Goal: Task Accomplishment & Management: Manage account settings

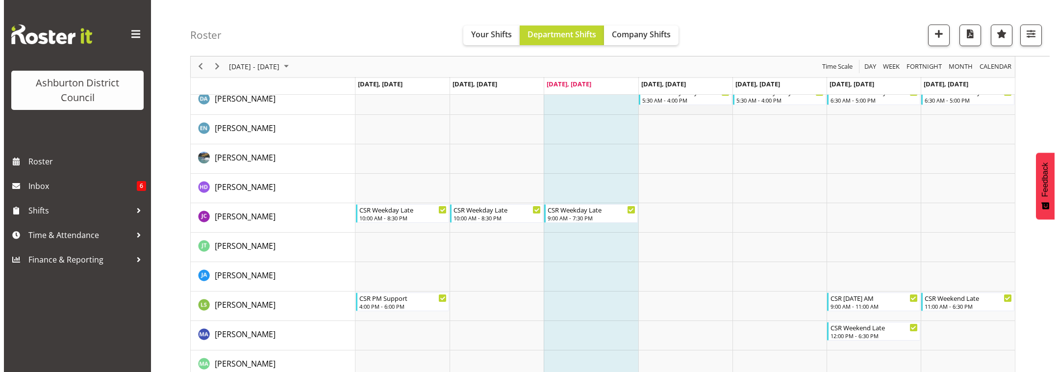
scroll to position [41, 0]
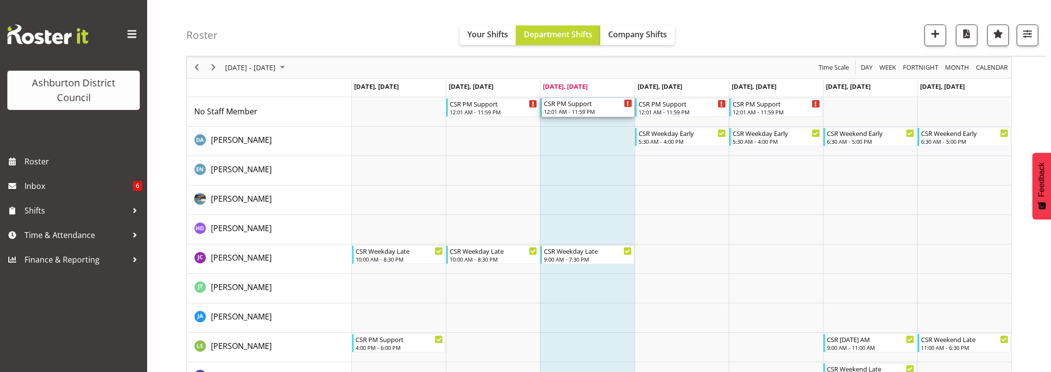
click at [583, 111] on div "12:01 AM - 11:59 PM" at bounding box center [588, 111] width 88 height 8
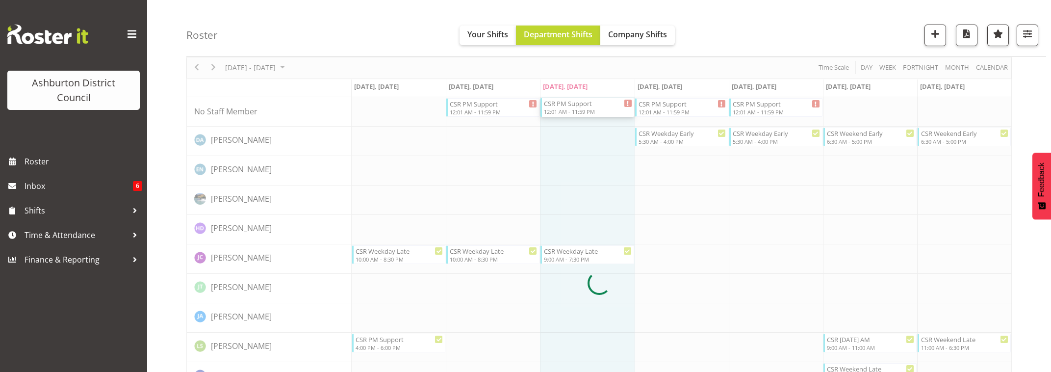
select select
select select "7"
select select "2025"
select select "1"
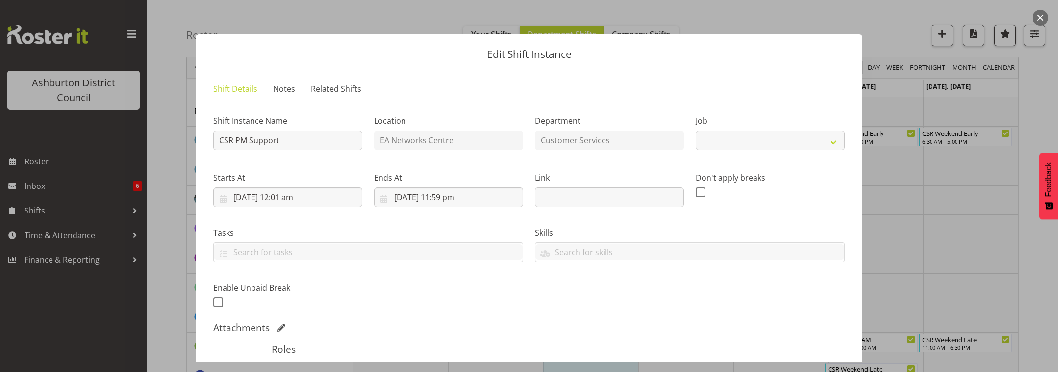
select select "30"
click at [314, 201] on input "[DATE] 12:01 am" at bounding box center [287, 197] width 149 height 20
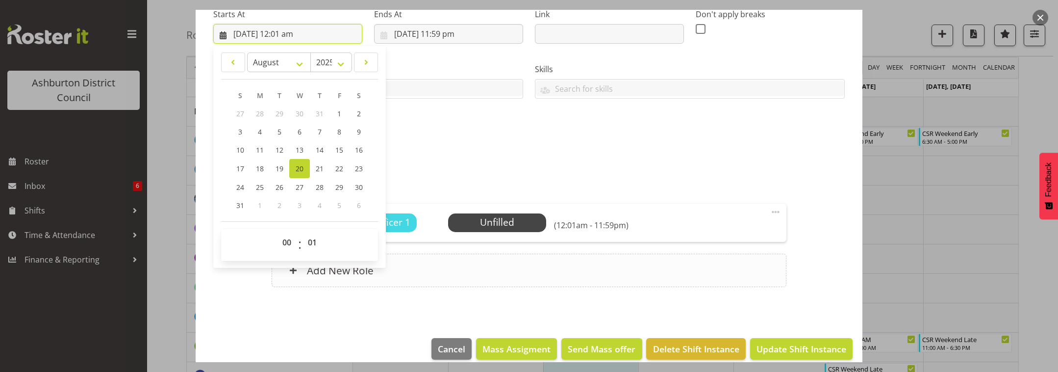
scroll to position [176, 0]
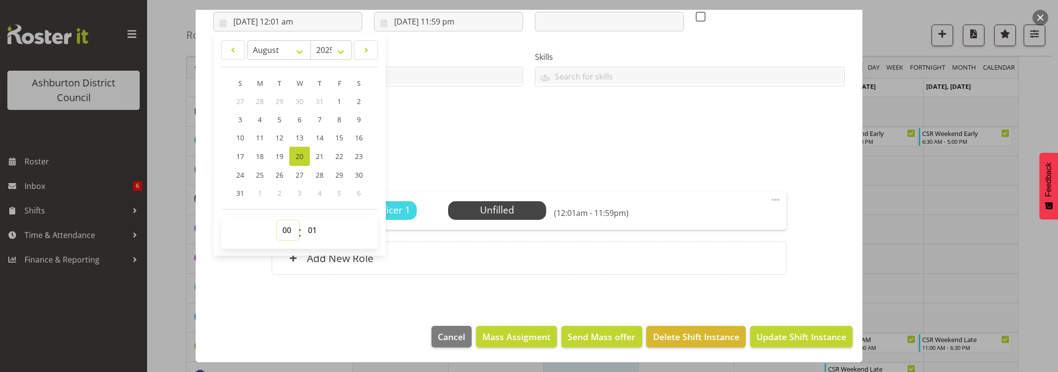
click at [285, 236] on select "00 01 02 03 04 05 06 07 08 09 10 11 12 13 14 15 16 17 18 19 20 21 22 23" at bounding box center [288, 230] width 22 height 20
select select "16"
click at [277, 220] on select "00 01 02 03 04 05 06 07 08 09 10 11 12 13 14 15 16 17 18 19 20 21 22 23" at bounding box center [288, 230] width 22 height 20
type input "[DATE] 4:01 pm"
click at [310, 231] on select "00 01 02 03 04 05 06 07 08 09 10 11 12 13 14 15 16 17 18 19 20 21 22 23 24 25 2…" at bounding box center [313, 230] width 22 height 20
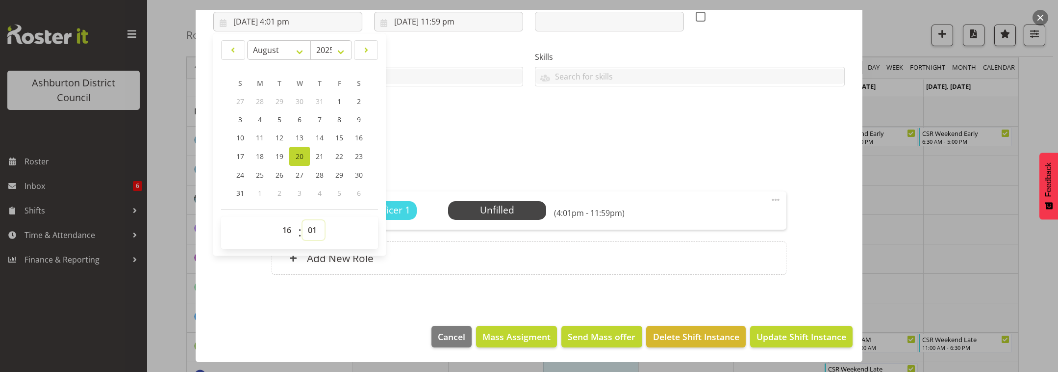
select select "0"
click at [302, 220] on select "00 01 02 03 04 05 06 07 08 09 10 11 12 13 14 15 16 17 18 19 20 21 22 23 24 25 2…" at bounding box center [313, 230] width 22 height 20
type input "[DATE] 4:00 pm"
click at [455, 22] on input "[DATE] 11:59 pm" at bounding box center [448, 22] width 149 height 20
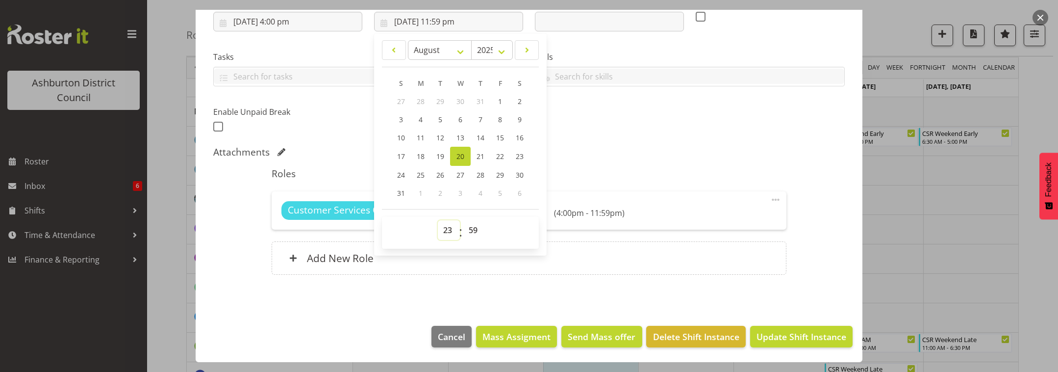
click at [446, 236] on select "00 01 02 03 04 05 06 07 08 09 10 11 12 13 14 15 16 17 18 19 20 21 22 23" at bounding box center [449, 230] width 22 height 20
select select "18"
click at [438, 220] on select "00 01 02 03 04 05 06 07 08 09 10 11 12 13 14 15 16 17 18 19 20 21 22 23" at bounding box center [449, 230] width 22 height 20
type input "[DATE] 6:59 pm"
click at [471, 231] on select "00 01 02 03 04 05 06 07 08 09 10 11 12 13 14 15 16 17 18 19 20 21 22 23 24 25 2…" at bounding box center [474, 230] width 22 height 20
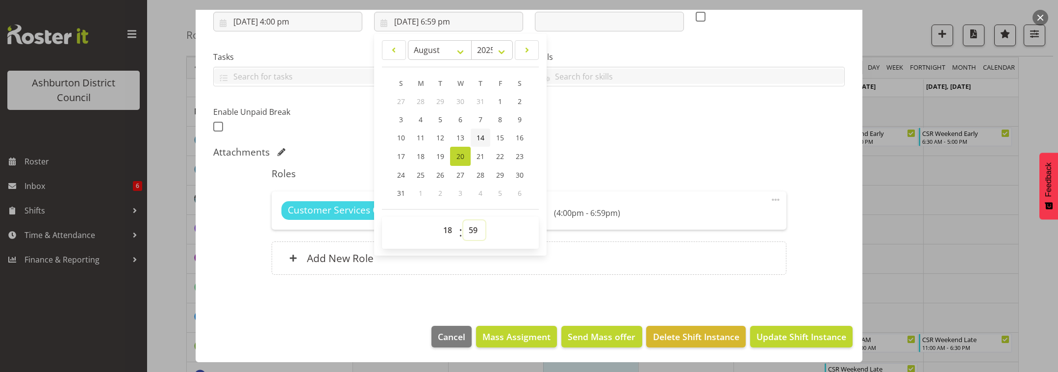
select select "0"
click at [463, 220] on select "00 01 02 03 04 05 06 07 08 09 10 11 12 13 14 15 16 17 18 19 20 21 22 23 24 25 2…" at bounding box center [474, 230] width 22 height 20
type input "[DATE] 6:00 pm"
click at [681, 155] on div "Attachments" at bounding box center [528, 152] width 631 height 12
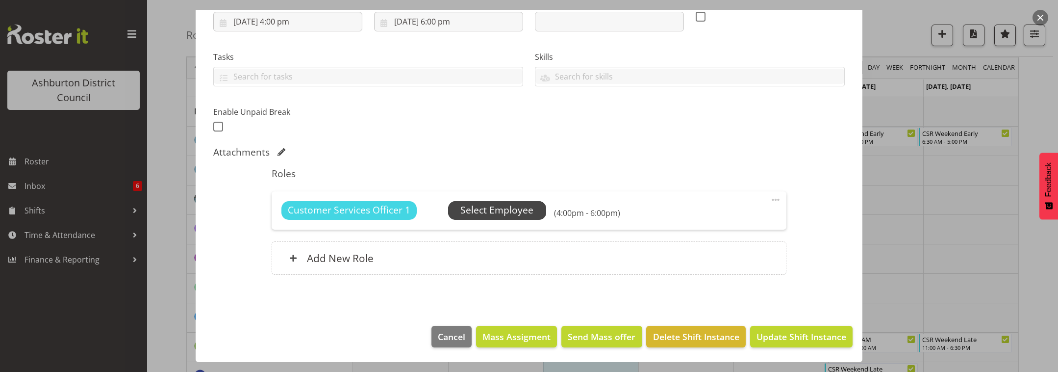
click at [520, 209] on span "Select Employee" at bounding box center [496, 210] width 73 height 14
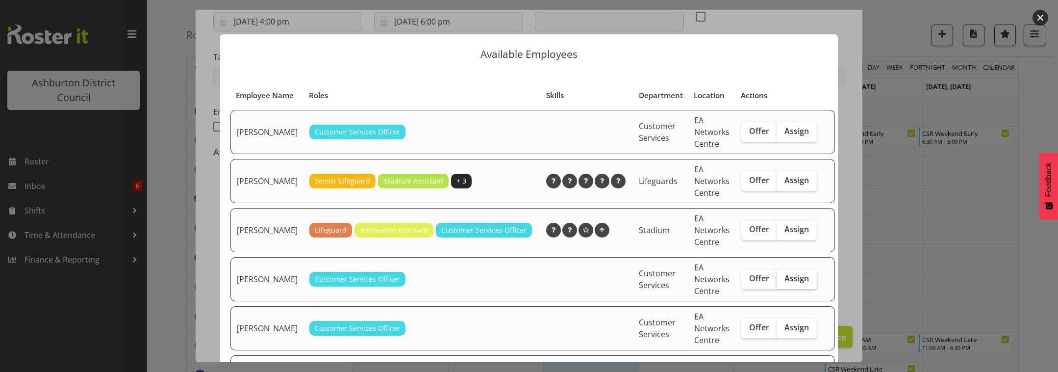
click at [784, 283] on span "Assign" at bounding box center [796, 278] width 25 height 10
click at [783, 281] on input "Assign" at bounding box center [780, 278] width 6 height 6
checkbox input "true"
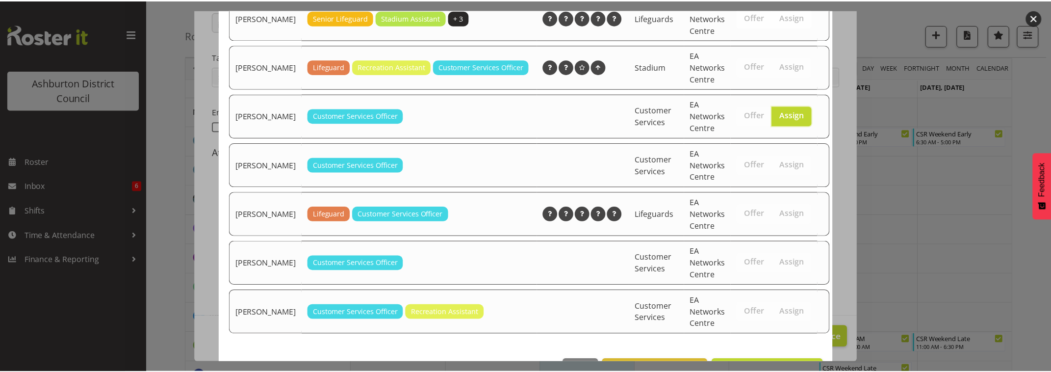
scroll to position [208, 0]
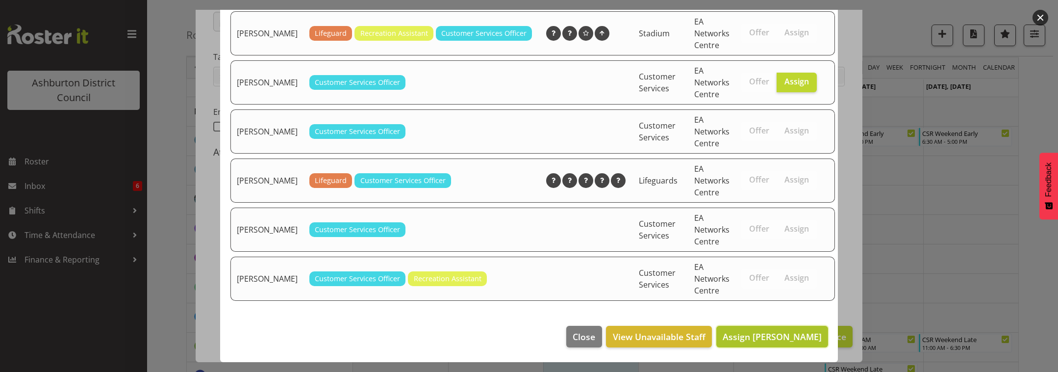
click at [766, 340] on span "Assign [PERSON_NAME]" at bounding box center [772, 336] width 99 height 12
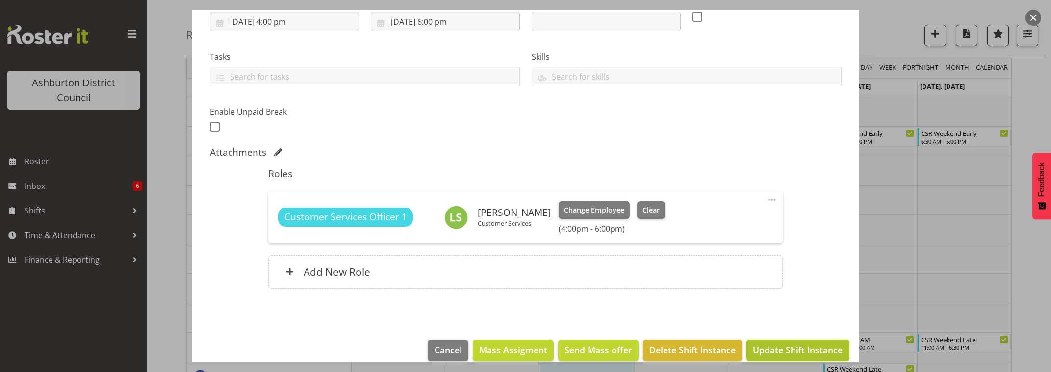
click at [784, 353] on span "Update Shift Instance" at bounding box center [798, 349] width 90 height 13
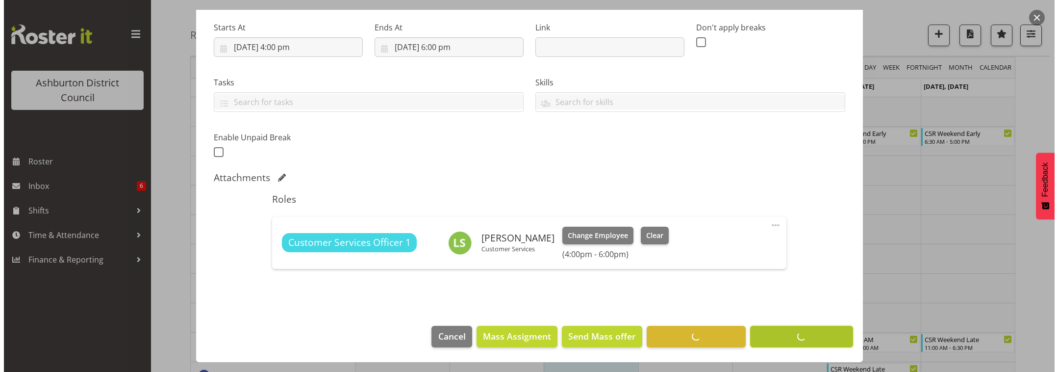
scroll to position [150, 0]
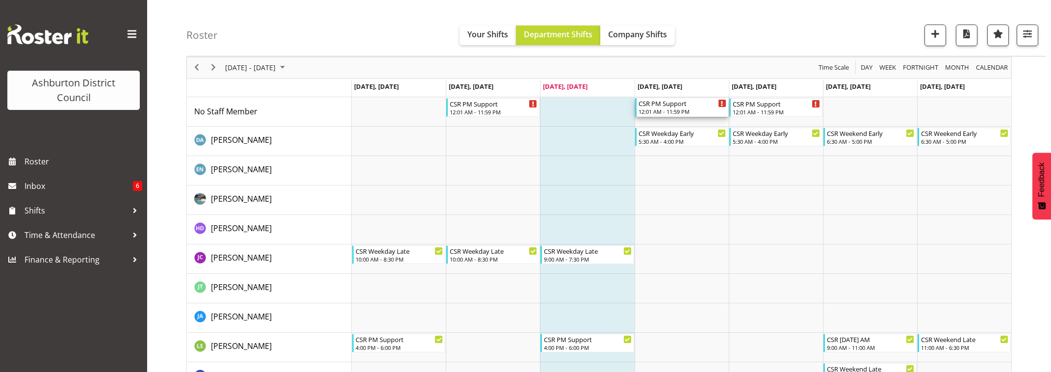
click at [685, 107] on div "CSR PM Support" at bounding box center [682, 103] width 88 height 10
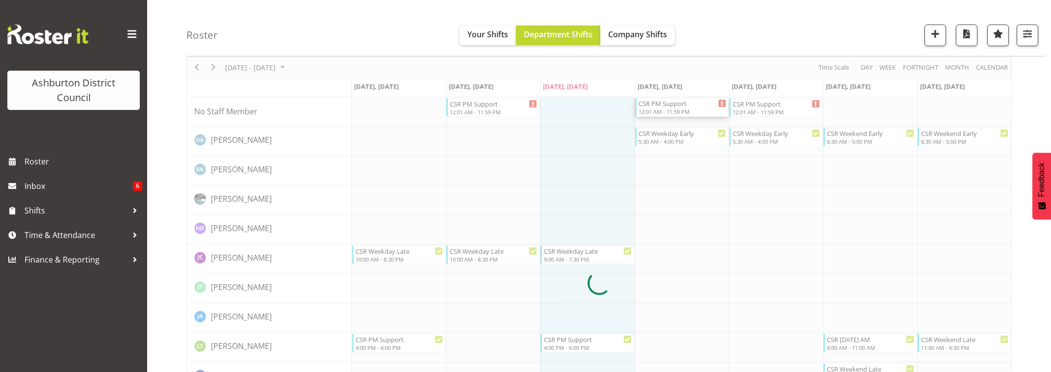
select select
select select "7"
select select "2025"
select select "1"
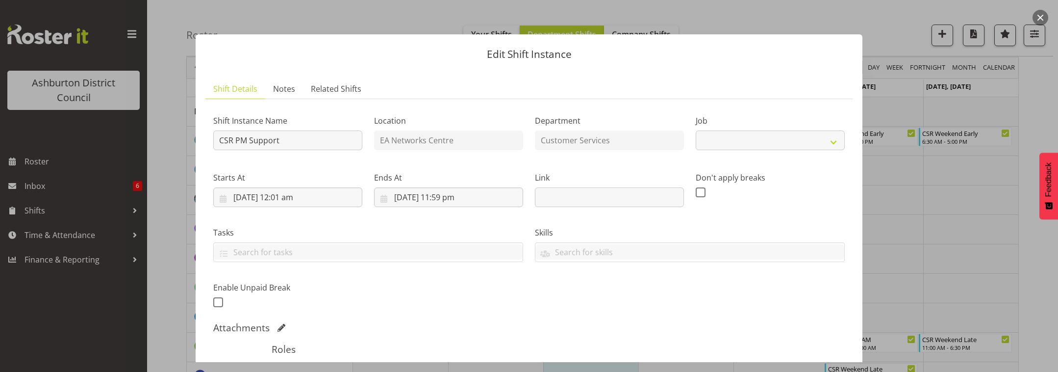
select select "30"
click at [317, 197] on input "[DATE] 12:01 am" at bounding box center [287, 197] width 149 height 20
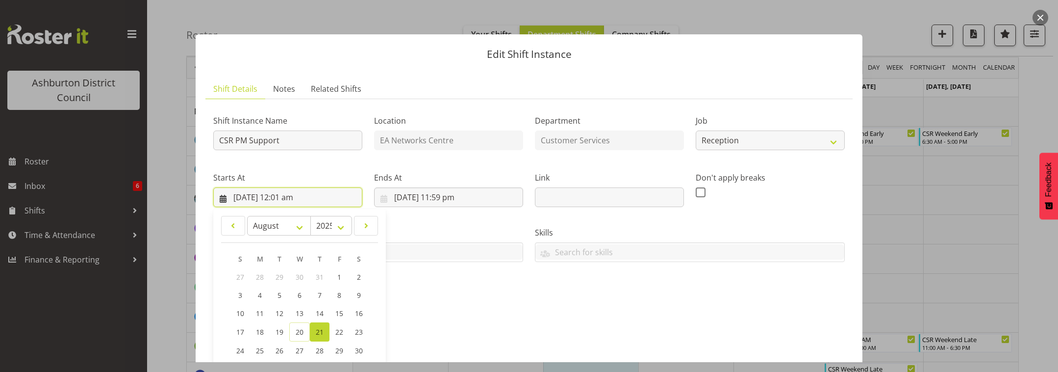
scroll to position [163, 0]
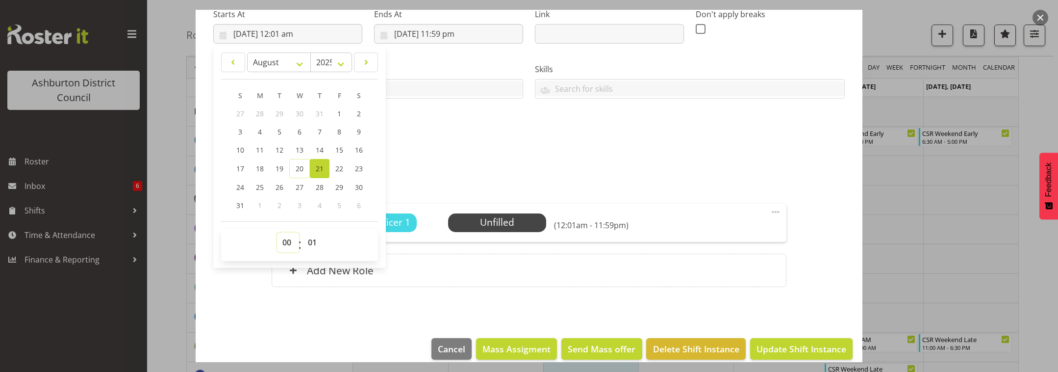
click at [284, 244] on select "00 01 02 03 04 05 06 07 08 09 10 11 12 13 14 15 16 17 18 19 20 21 22 23" at bounding box center [288, 242] width 22 height 20
select select "16"
click at [277, 232] on select "00 01 02 03 04 05 06 07 08 09 10 11 12 13 14 15 16 17 18 19 20 21 22 23" at bounding box center [288, 242] width 22 height 20
type input "[DATE] 4:01 pm"
click at [314, 242] on select "00 01 02 03 04 05 06 07 08 09 10 11 12 13 14 15 16 17 18 19 20 21 22 23 24 25 2…" at bounding box center [313, 242] width 22 height 20
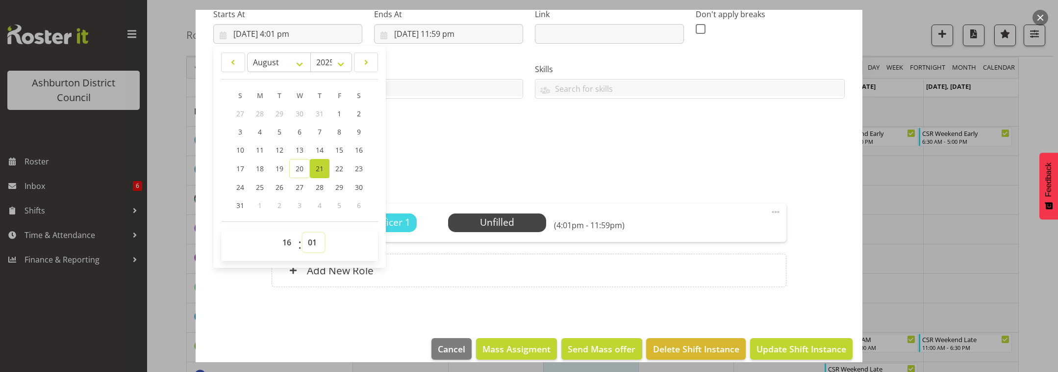
select select "0"
click at [302, 232] on select "00 01 02 03 04 05 06 07 08 09 10 11 12 13 14 15 16 17 18 19 20 21 22 23 24 25 2…" at bounding box center [313, 242] width 22 height 20
type input "[DATE] 4:00 pm"
click at [456, 36] on input "[DATE] 11:59 pm" at bounding box center [448, 34] width 149 height 20
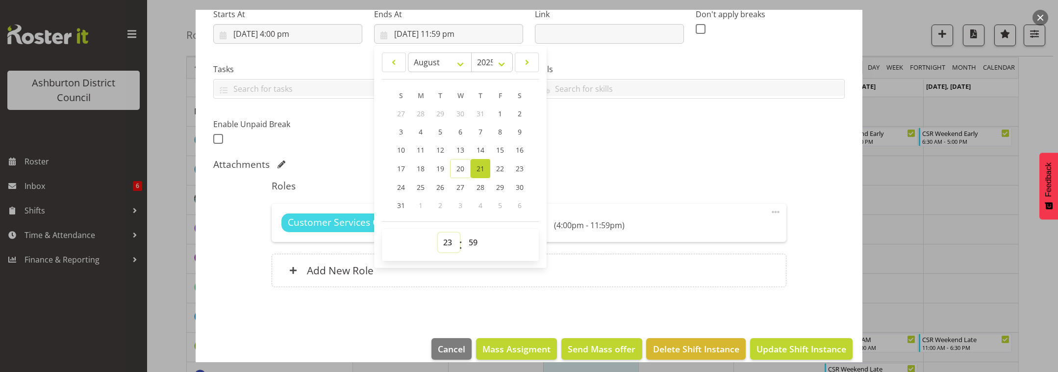
click at [447, 243] on select "00 01 02 03 04 05 06 07 08 09 10 11 12 13 14 15 16 17 18 19 20 21 22 23" at bounding box center [449, 242] width 22 height 20
select select "19"
click at [438, 232] on select "00 01 02 03 04 05 06 07 08 09 10 11 12 13 14 15 16 17 18 19 20 21 22 23" at bounding box center [449, 242] width 22 height 20
type input "[DATE] 7:59 pm"
click at [444, 241] on select "00 01 02 03 04 05 06 07 08 09 10 11 12 13 14 15 16 17 18 19 20 21 22 23" at bounding box center [449, 242] width 22 height 20
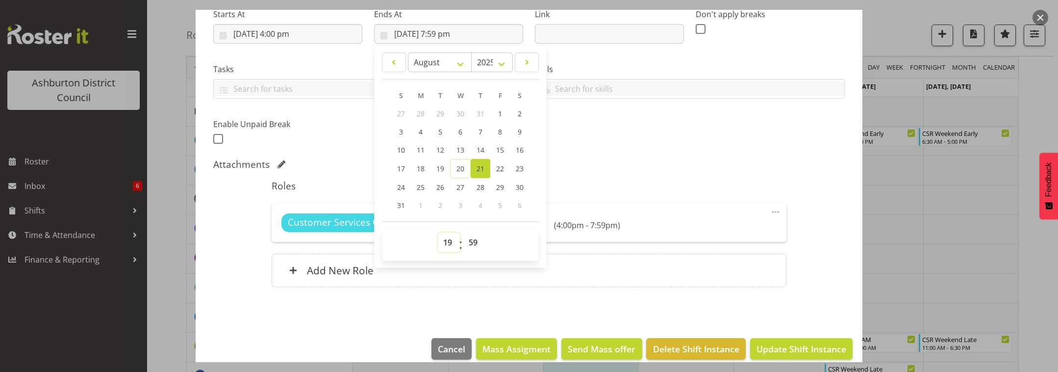
select select "18"
click at [438, 232] on select "00 01 02 03 04 05 06 07 08 09 10 11 12 13 14 15 16 17 18 19 20 21 22 23" at bounding box center [449, 242] width 22 height 20
type input "[DATE] 6:59 pm"
click at [471, 242] on select "00 01 02 03 04 05 06 07 08 09 10 11 12 13 14 15 16 17 18 19 20 21 22 23 24 25 2…" at bounding box center [474, 242] width 22 height 20
select select "0"
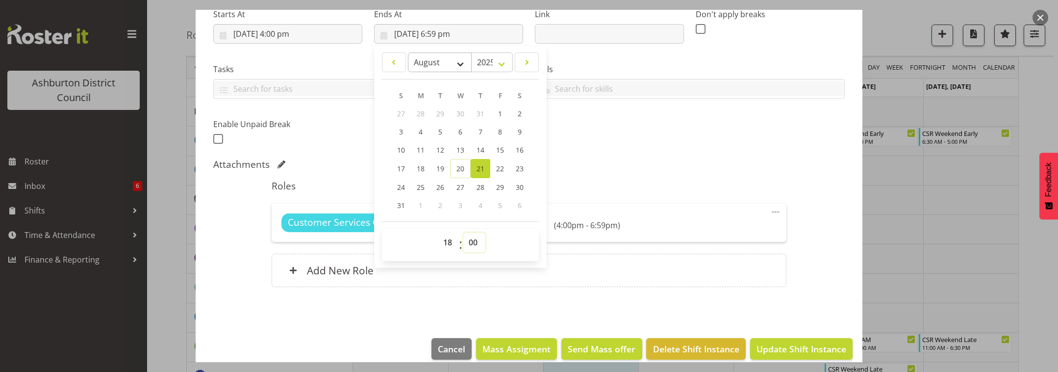
click at [463, 232] on select "00 01 02 03 04 05 06 07 08 09 10 11 12 13 14 15 16 17 18 19 20 21 22 23 24 25 2…" at bounding box center [474, 242] width 22 height 20
type input "[DATE] 6:00 pm"
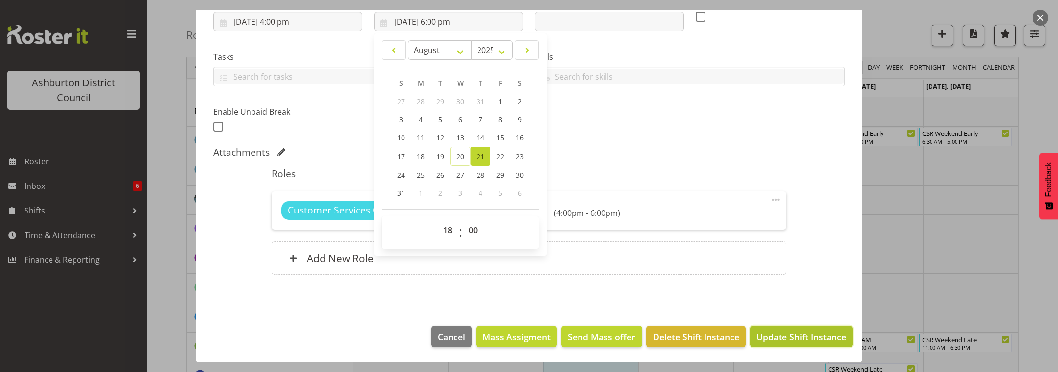
click at [795, 337] on span "Update Shift Instance" at bounding box center [801, 336] width 90 height 13
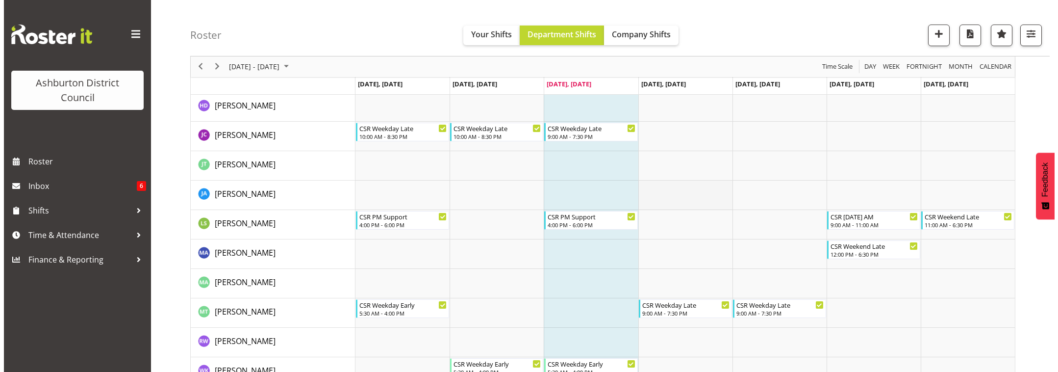
scroll to position [41, 0]
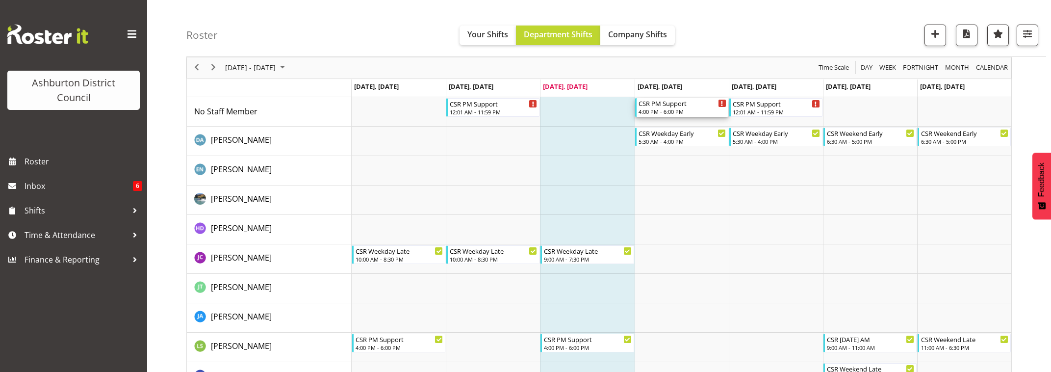
click at [677, 111] on div "4:00 PM - 6:00 PM" at bounding box center [682, 111] width 88 height 8
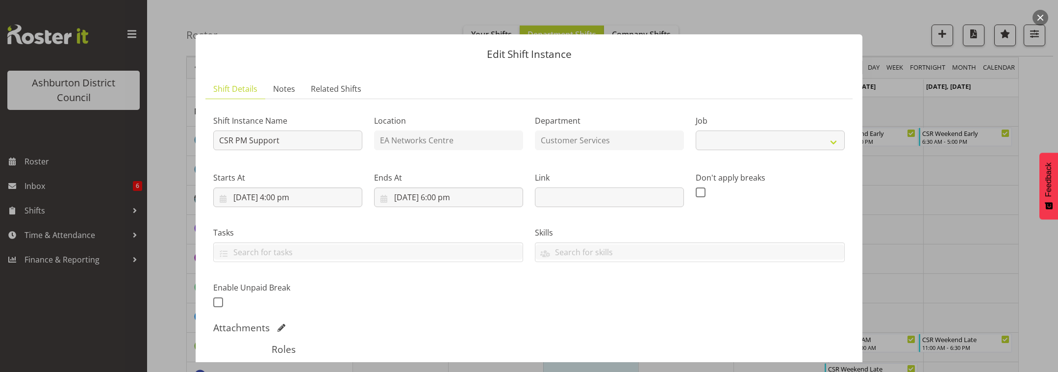
select select "30"
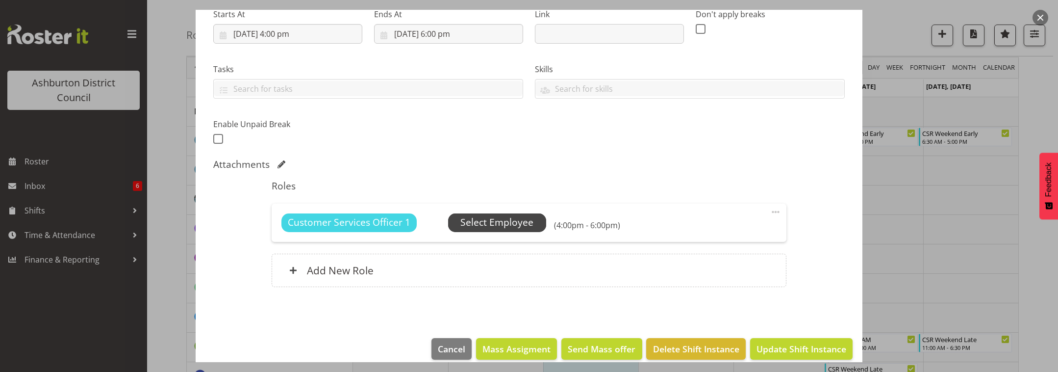
click at [502, 220] on span "Select Employee" at bounding box center [496, 222] width 73 height 14
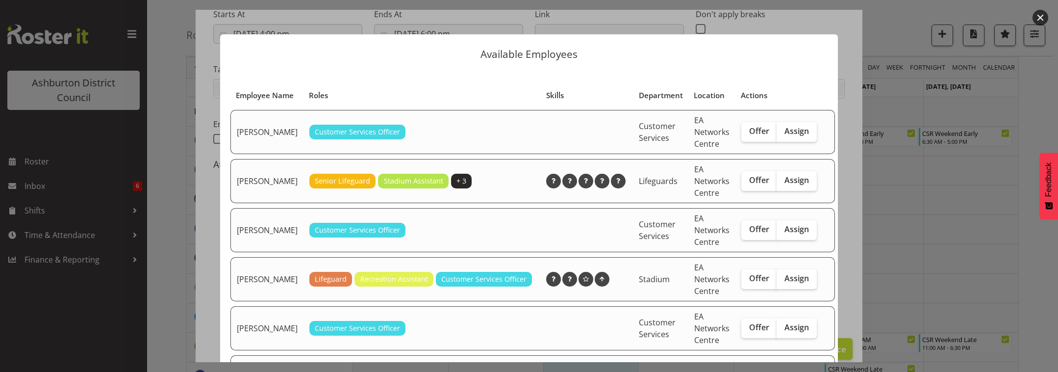
scroll to position [82, 0]
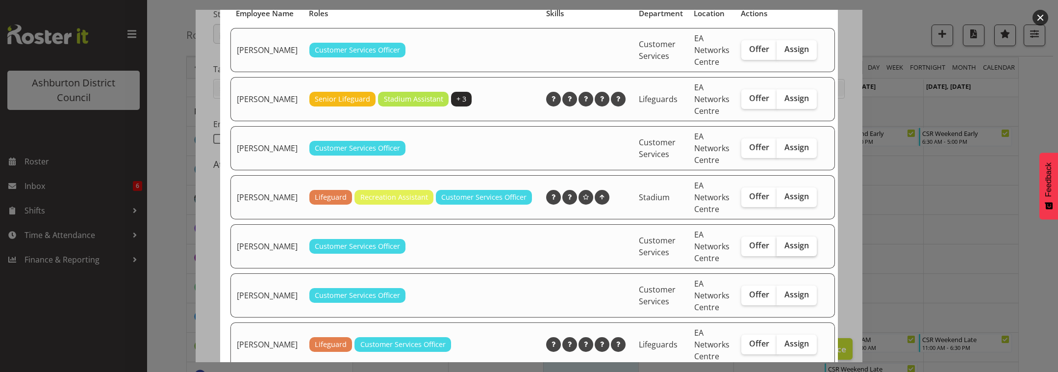
click at [786, 250] on span "Assign" at bounding box center [796, 245] width 25 height 10
click at [783, 249] on input "Assign" at bounding box center [780, 245] width 6 height 6
checkbox input "true"
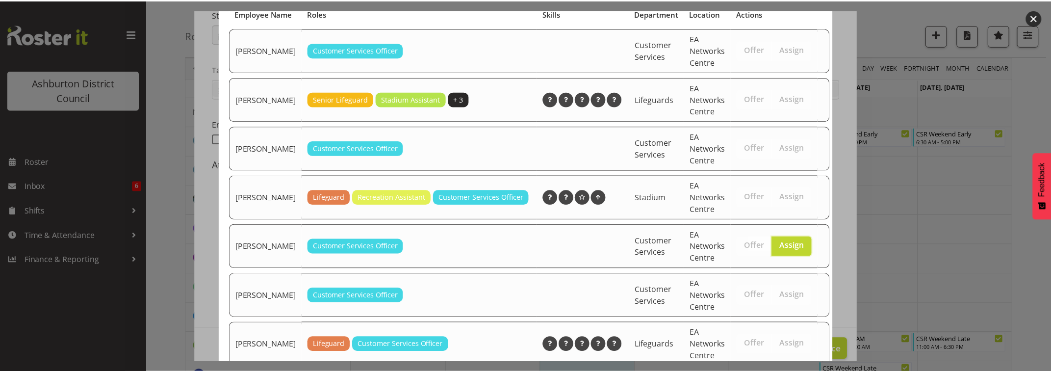
scroll to position [208, 0]
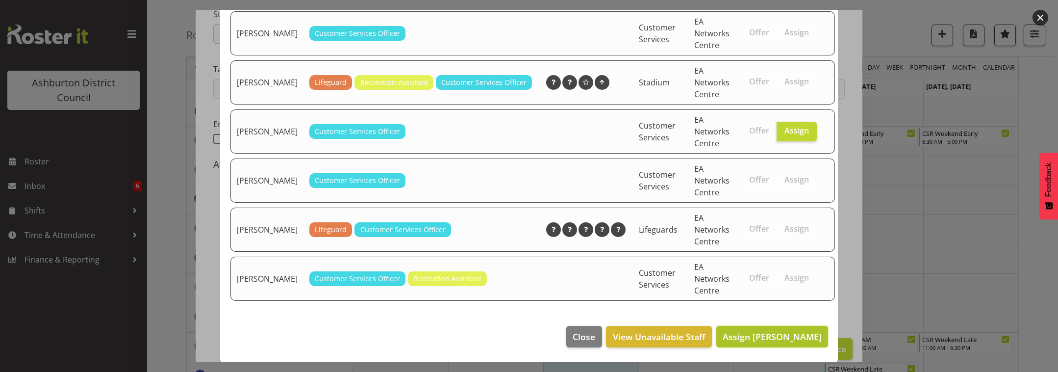
click at [767, 338] on span "Assign [PERSON_NAME]" at bounding box center [772, 336] width 99 height 12
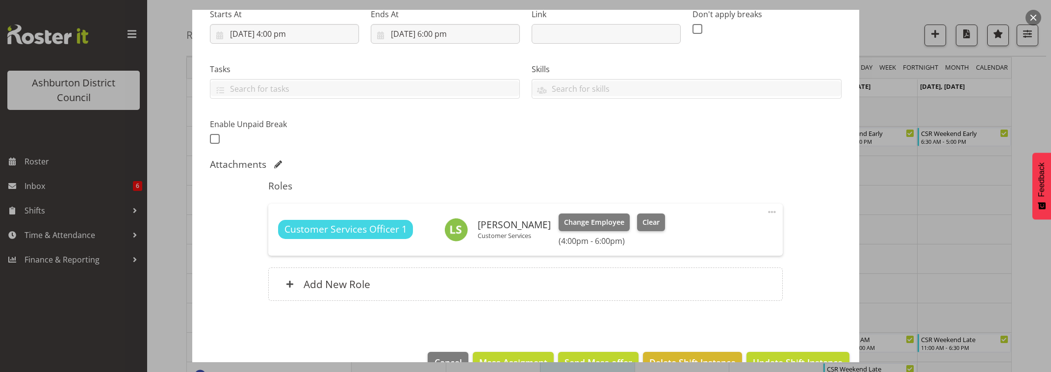
scroll to position [189, 0]
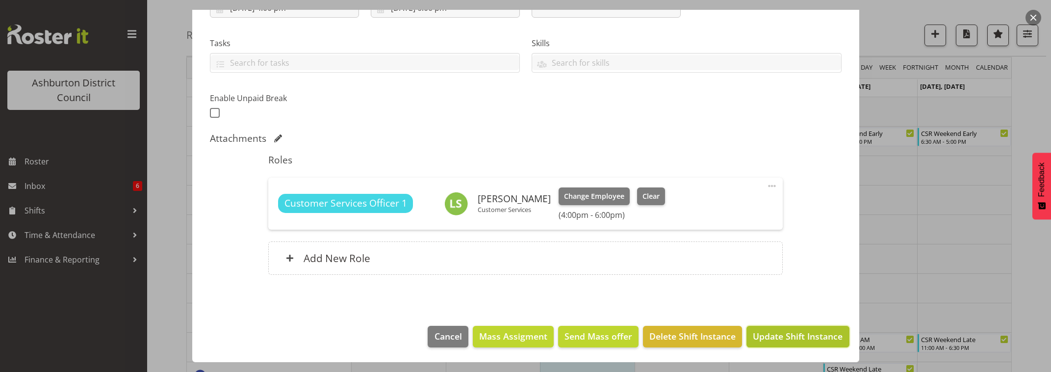
click at [793, 334] on span "Update Shift Instance" at bounding box center [798, 335] width 90 height 13
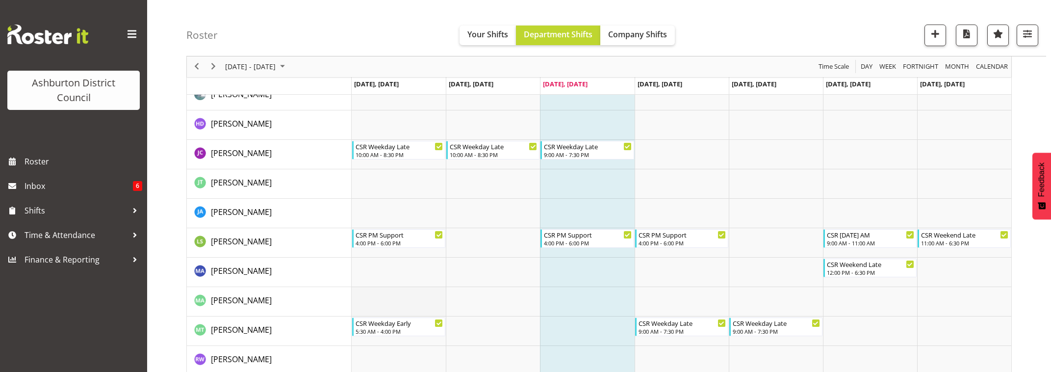
scroll to position [186, 0]
